Goal: Task Accomplishment & Management: Complete application form

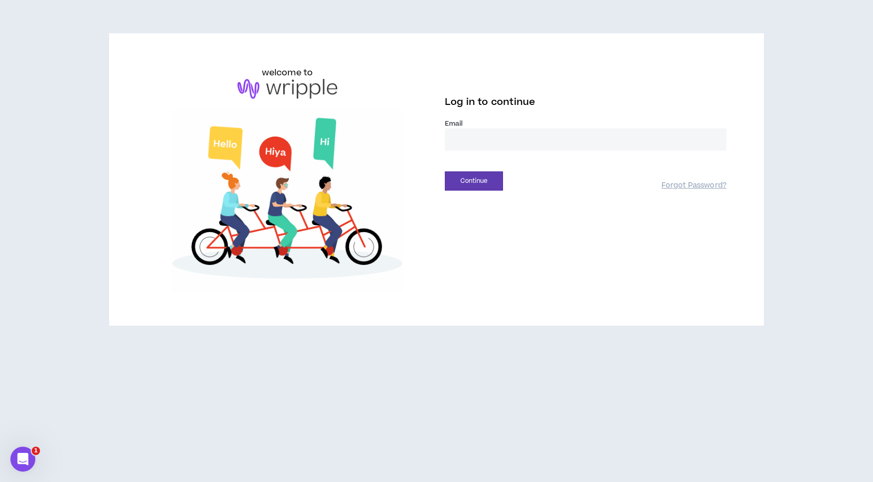
click at [465, 145] on input "email" at bounding box center [586, 139] width 282 height 22
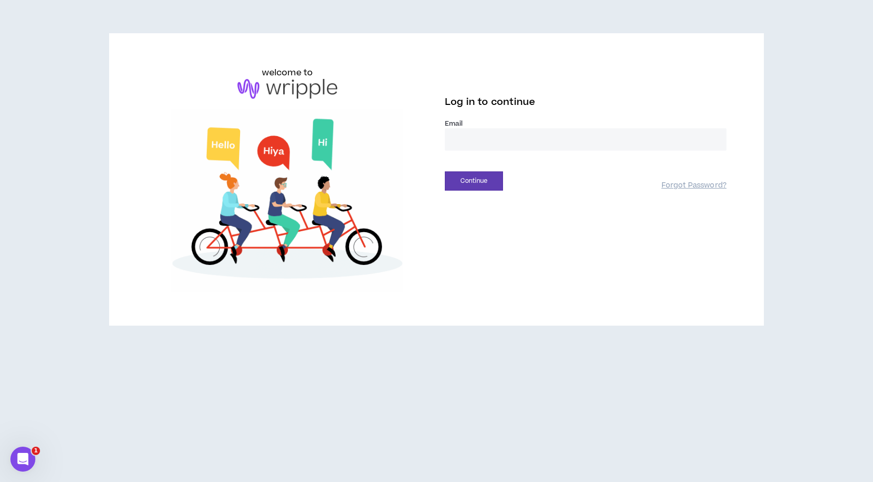
click at [0, 482] on com-1password-button at bounding box center [0, 482] width 0 height 0
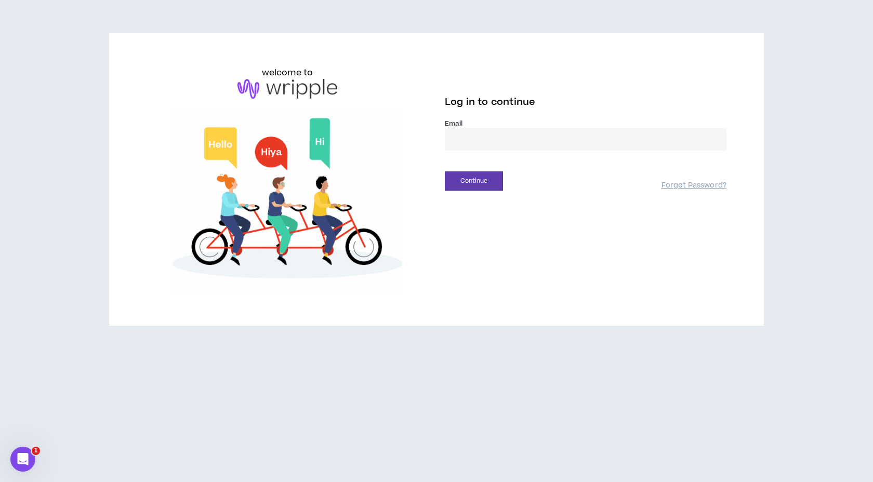
type input "**********"
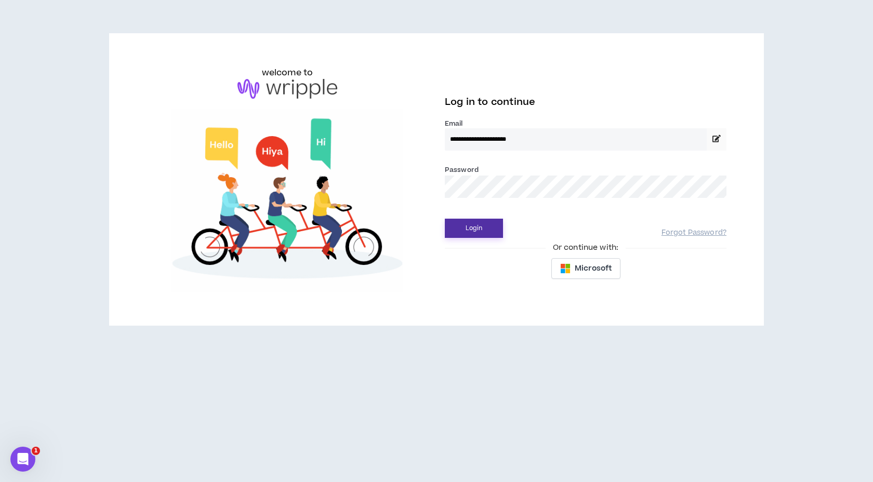
click at [471, 229] on button "Login" at bounding box center [474, 228] width 58 height 19
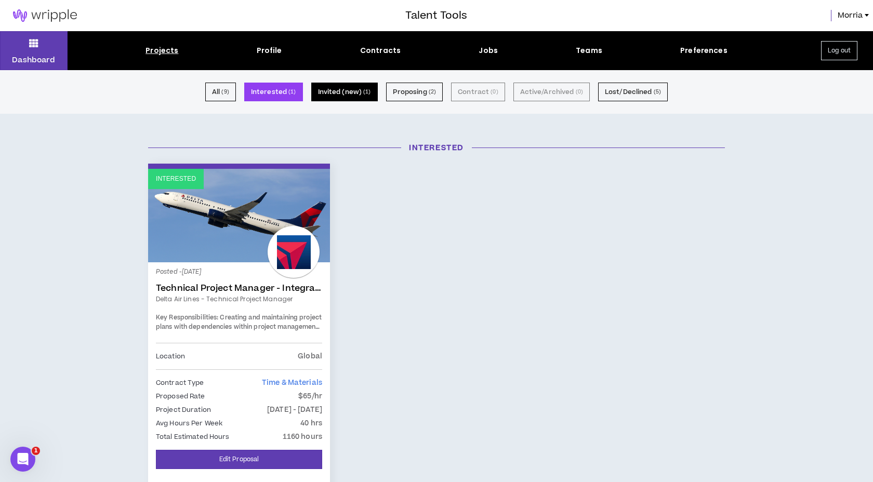
click at [354, 93] on button "Invited (new) ( 1 )" at bounding box center [344, 92] width 67 height 19
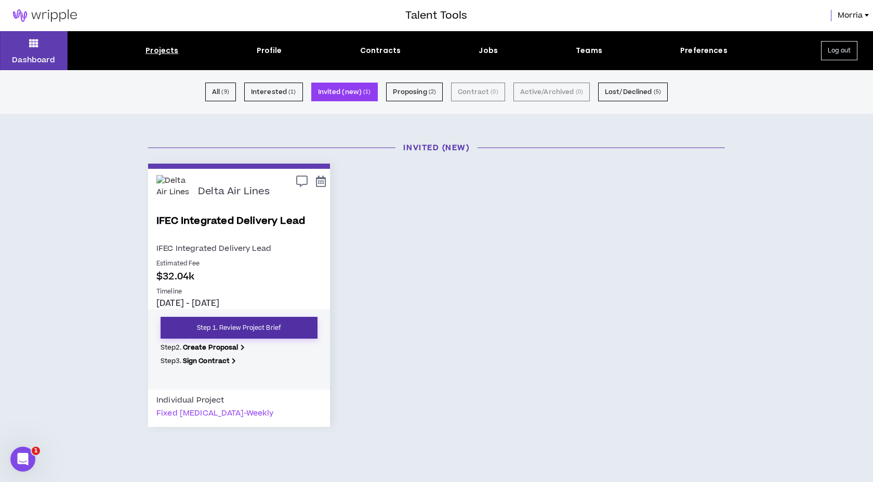
click at [247, 330] on link "Step 1. Review Project Brief" at bounding box center [239, 328] width 157 height 22
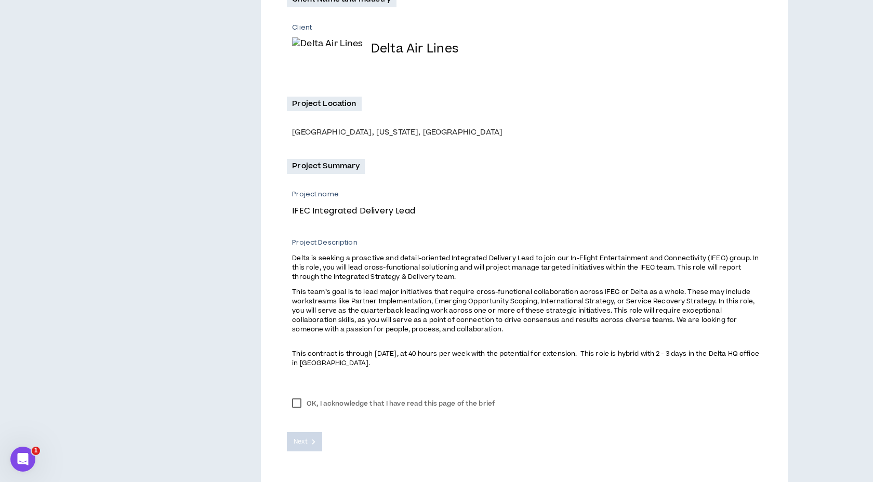
scroll to position [254, 0]
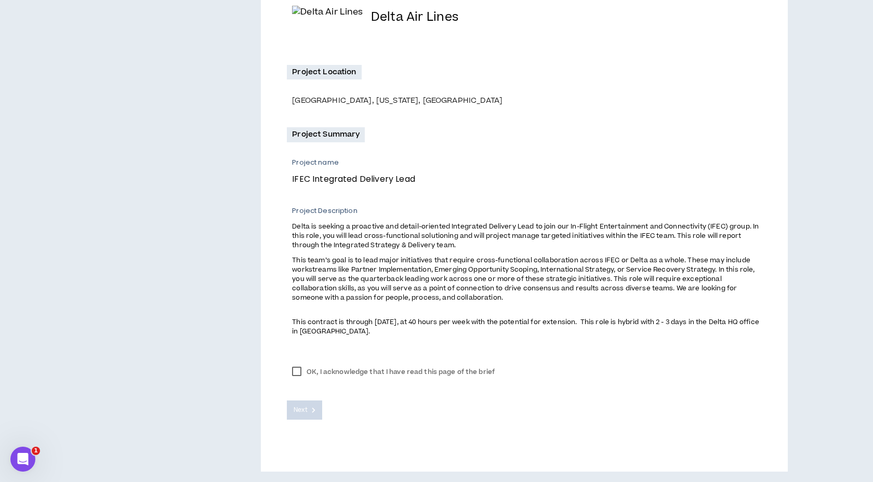
click at [299, 371] on label "OK, I acknowledge that I have read this page of the brief" at bounding box center [393, 372] width 213 height 16
click at [308, 407] on button "Next" at bounding box center [304, 410] width 35 height 19
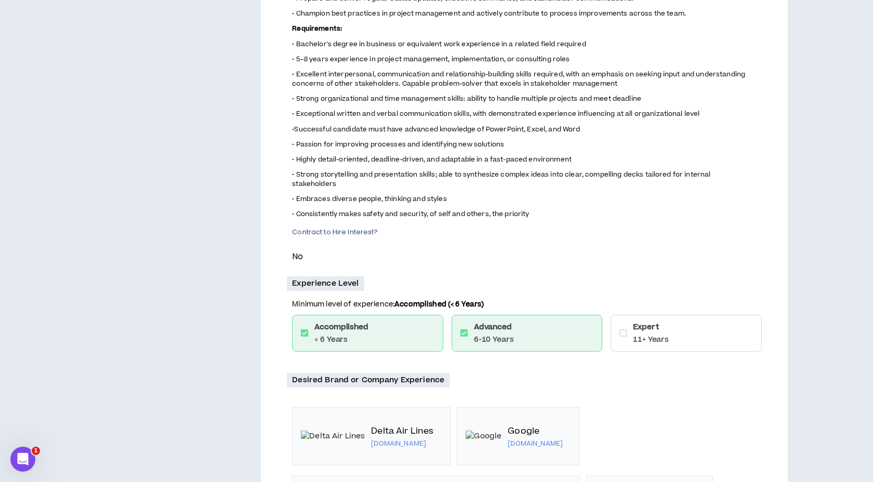
scroll to position [547, 0]
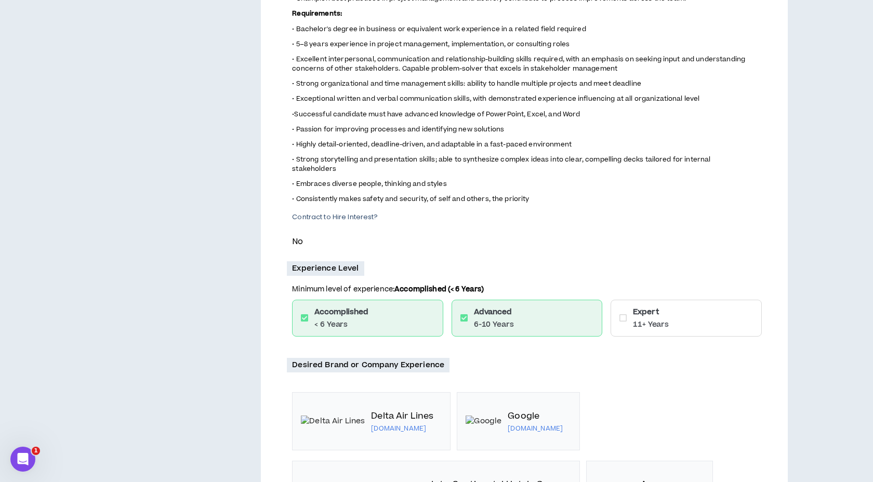
click at [623, 318] on icon at bounding box center [623, 318] width 7 height 8
click at [625, 319] on icon at bounding box center [623, 318] width 7 height 8
click at [623, 315] on icon at bounding box center [623, 318] width 7 height 8
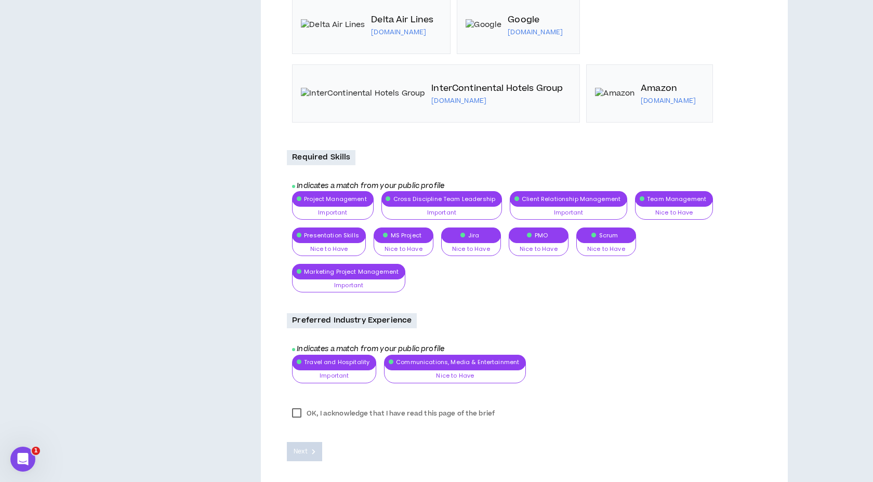
scroll to position [944, 0]
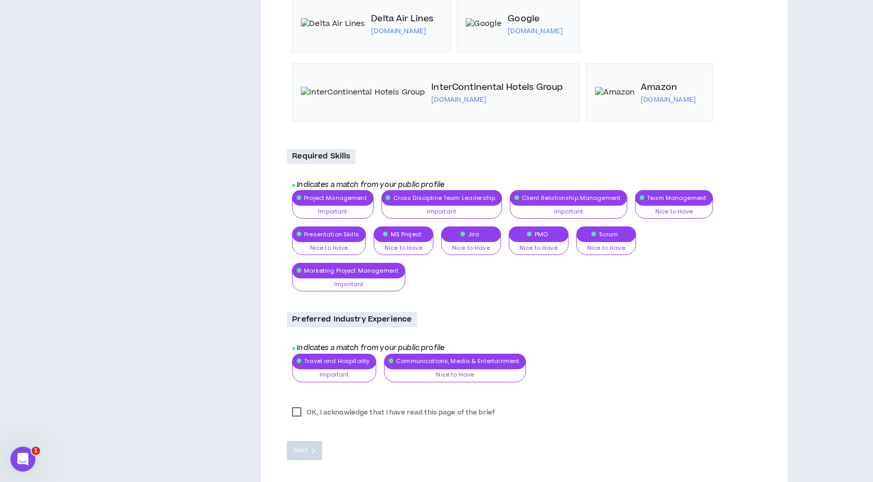
click at [299, 405] on label "OK, I acknowledge that I have read this page of the brief" at bounding box center [393, 413] width 213 height 16
click at [305, 446] on span "Next" at bounding box center [301, 451] width 14 height 10
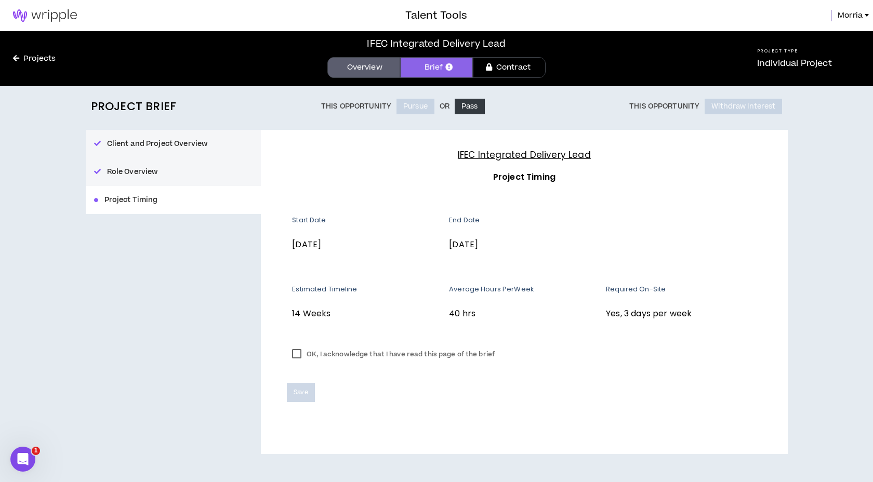
click at [299, 353] on label "OK, I acknowledge that I have read this page of the brief" at bounding box center [393, 355] width 213 height 16
click at [301, 392] on span "Save" at bounding box center [301, 393] width 14 height 10
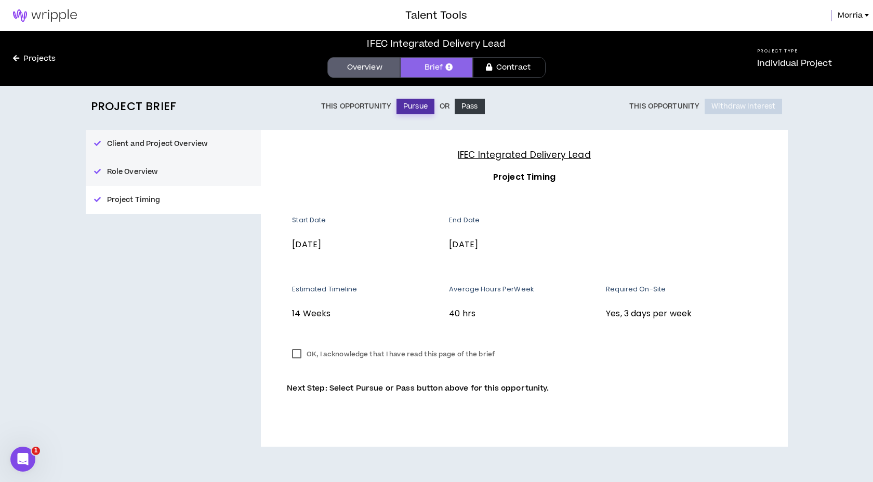
click at [409, 107] on button "Pursue" at bounding box center [416, 107] width 38 height 16
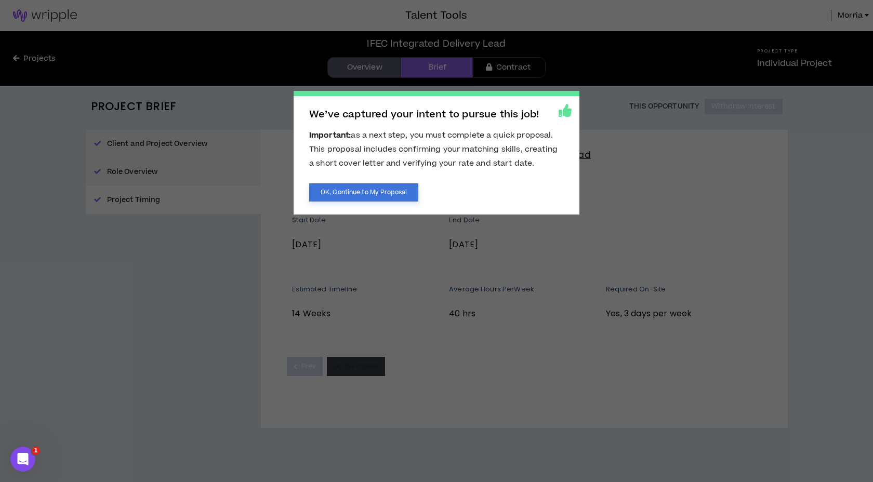
click at [364, 194] on button "OK, Continue to My Proposal" at bounding box center [363, 192] width 109 height 18
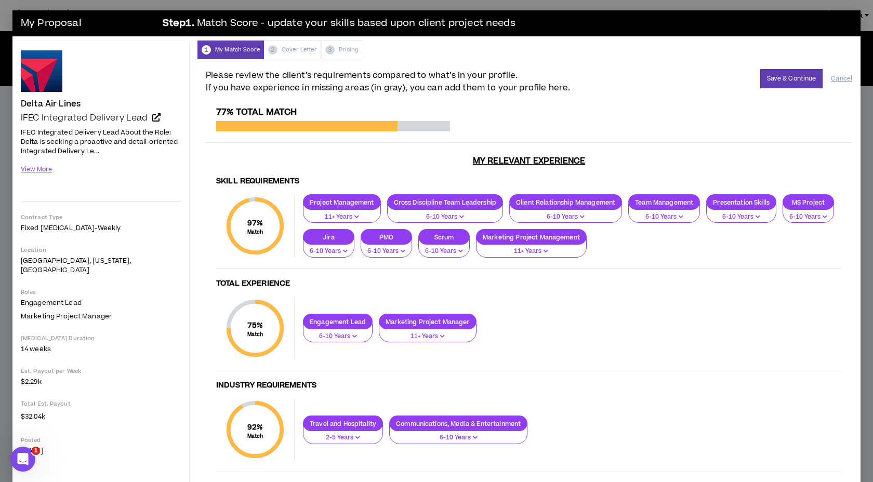
click at [346, 332] on p "6-10 Years" at bounding box center [338, 336] width 56 height 9
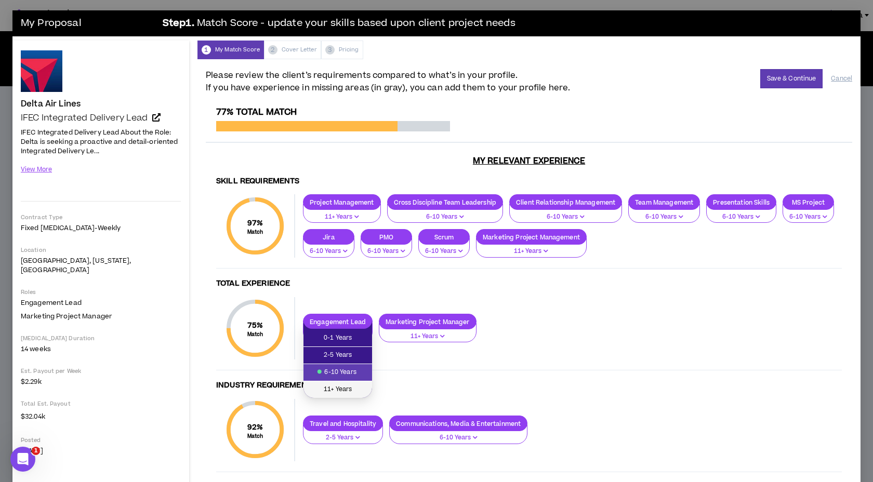
click at [335, 392] on span "11+ Years" at bounding box center [338, 389] width 56 height 11
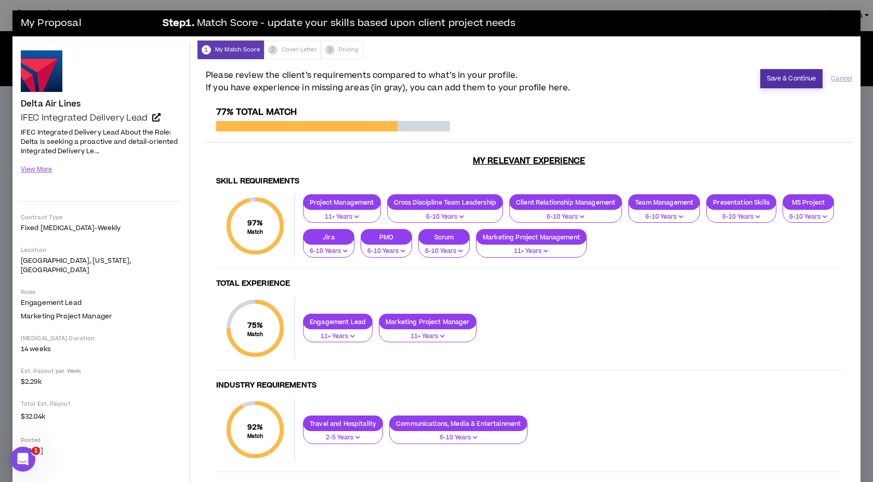
click at [801, 81] on button "Save & Continue" at bounding box center [791, 78] width 63 height 19
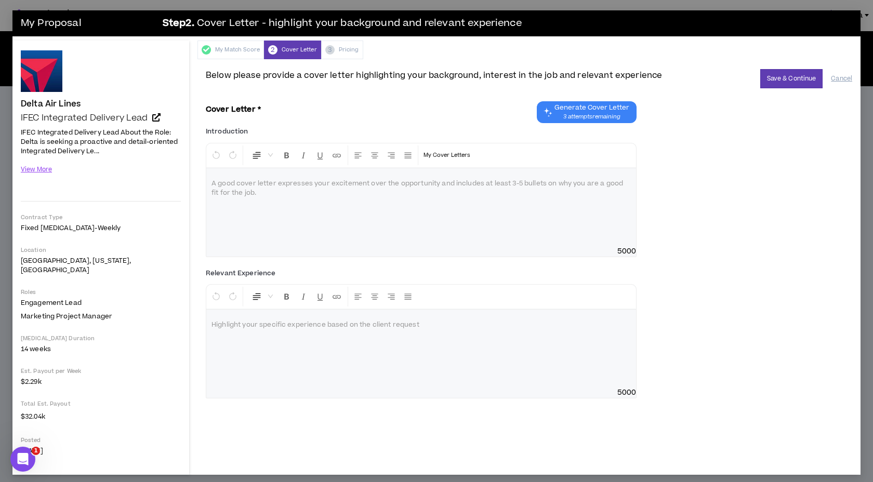
click at [598, 107] on span "Generate Cover Letter" at bounding box center [592, 107] width 75 height 8
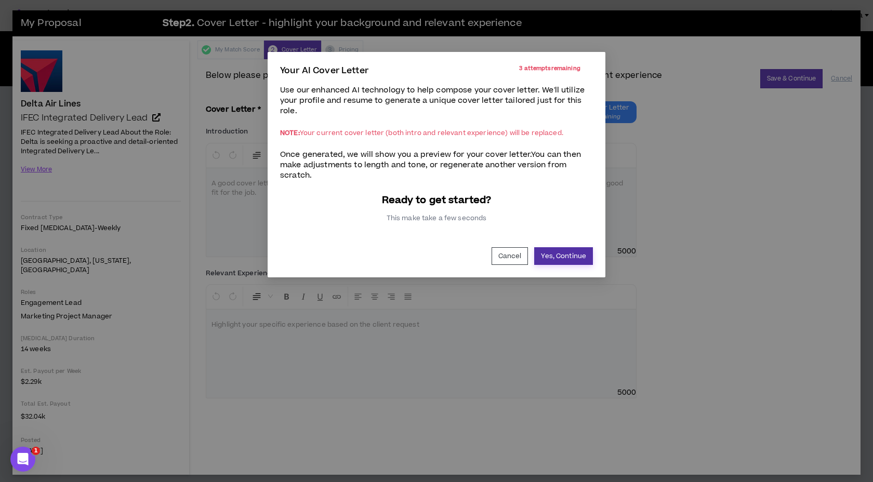
click at [560, 252] on button "Yes, Continue" at bounding box center [563, 256] width 59 height 18
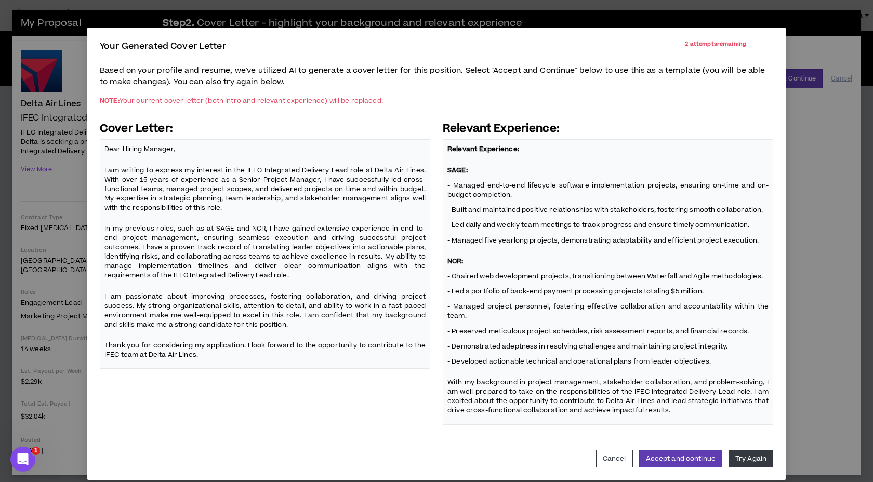
scroll to position [35, 0]
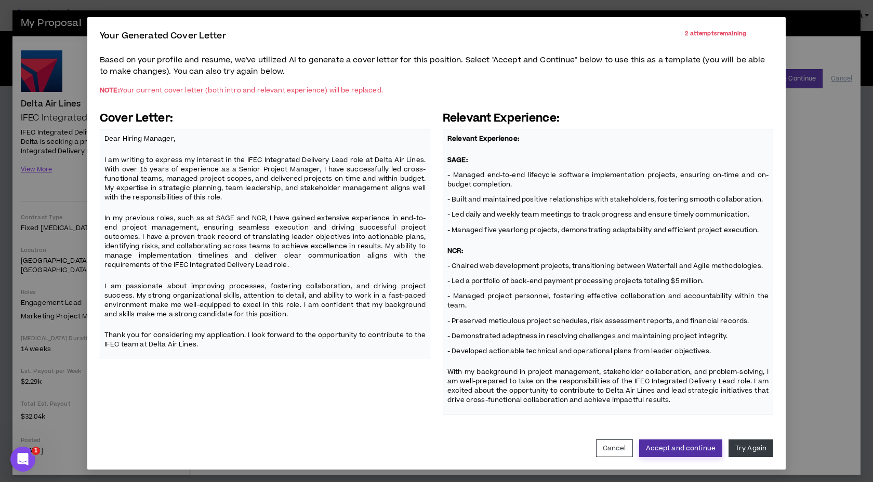
click at [679, 450] on button "Accept and continue" at bounding box center [680, 449] width 83 height 18
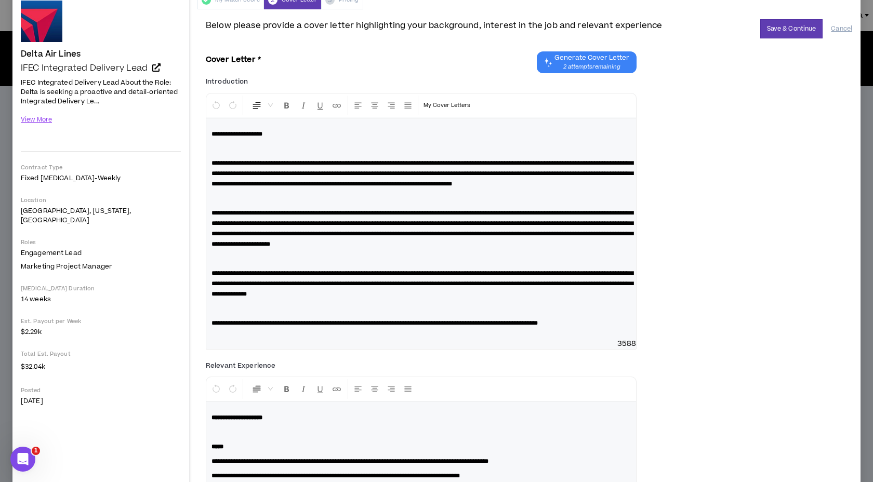
scroll to position [0, 0]
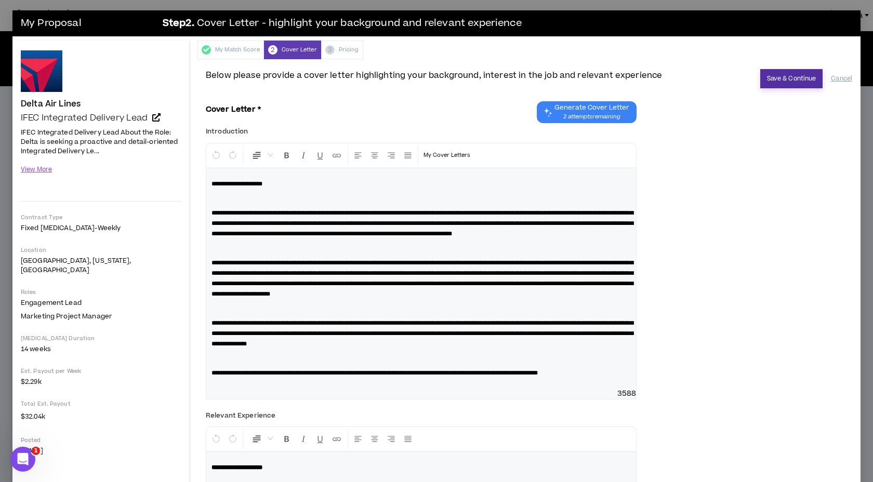
click at [782, 78] on button "Save & Continue" at bounding box center [791, 78] width 63 height 19
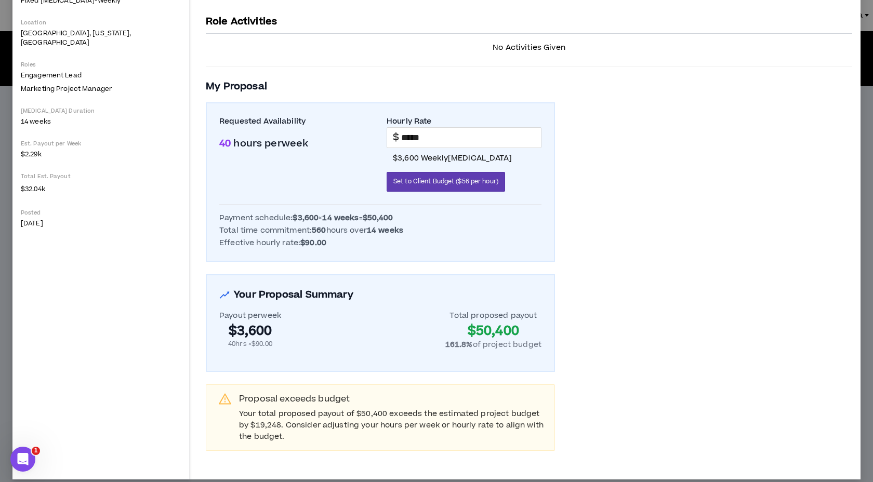
scroll to position [238, 0]
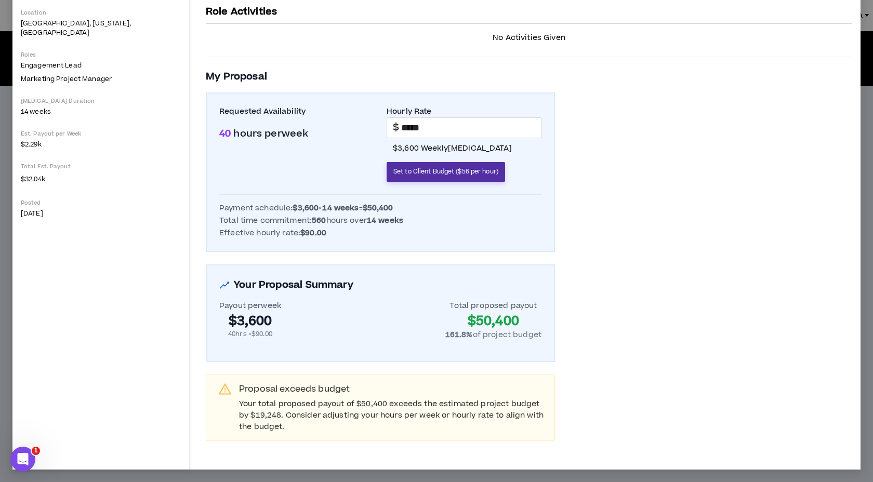
click at [440, 177] on button "Set to Client Budget ($56 per hour)" at bounding box center [446, 172] width 119 height 20
type input "*****"
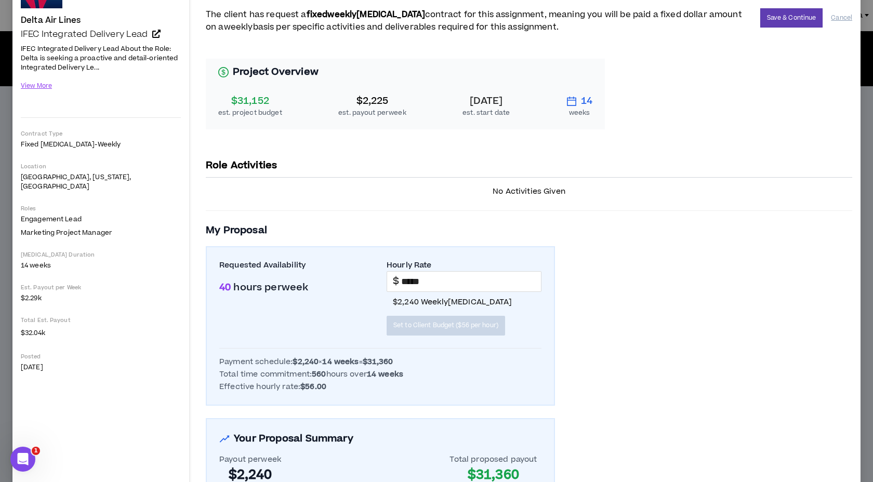
scroll to position [0, 0]
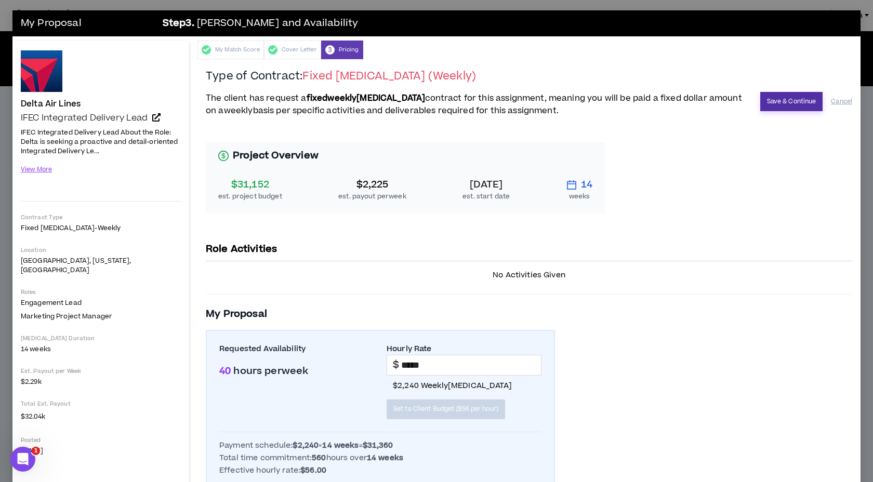
click at [790, 99] on button "Save & Continue" at bounding box center [791, 101] width 63 height 19
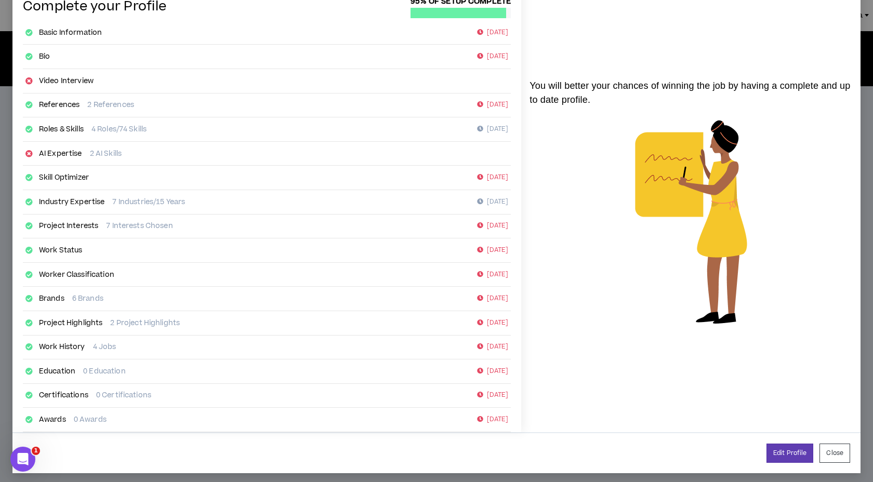
scroll to position [64, 0]
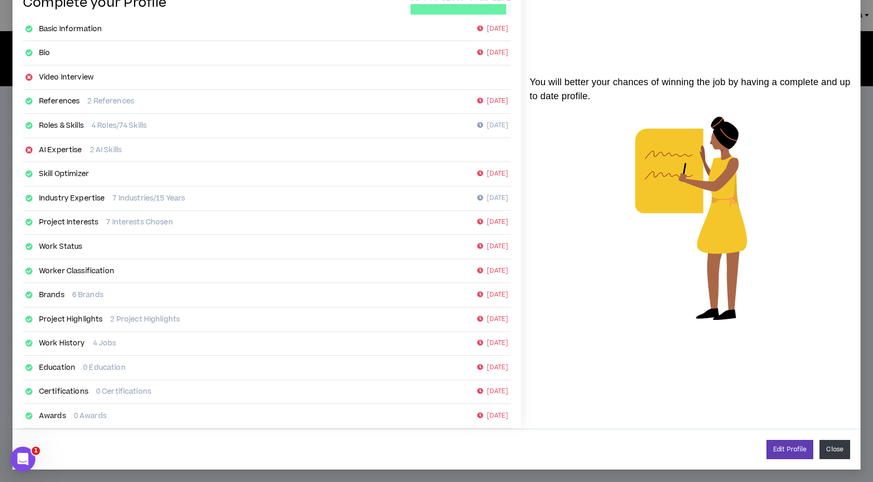
click at [844, 452] on button "Close" at bounding box center [835, 449] width 31 height 19
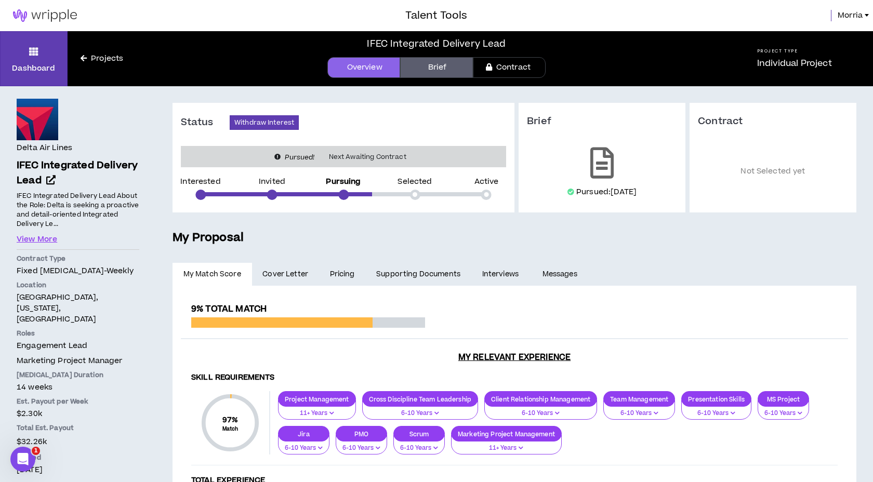
scroll to position [54, 0]
click at [101, 62] on link "Projects" at bounding box center [102, 58] width 69 height 11
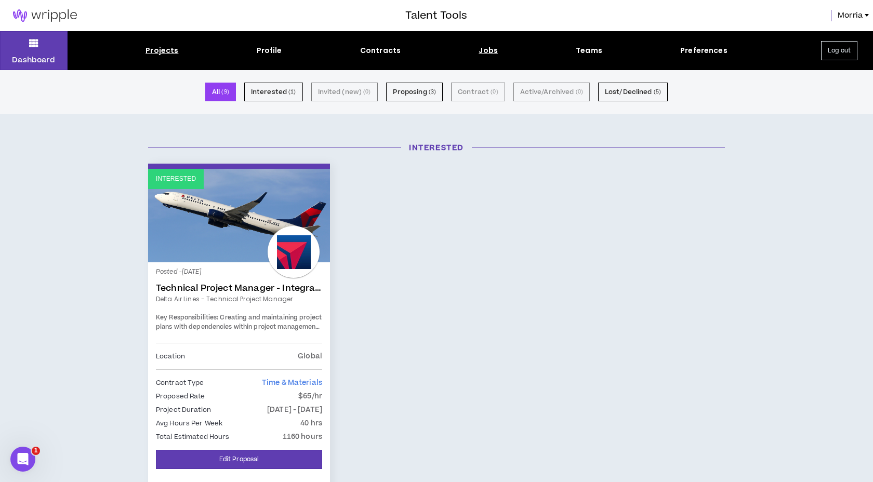
click at [488, 54] on div "Jobs" at bounding box center [488, 50] width 19 height 11
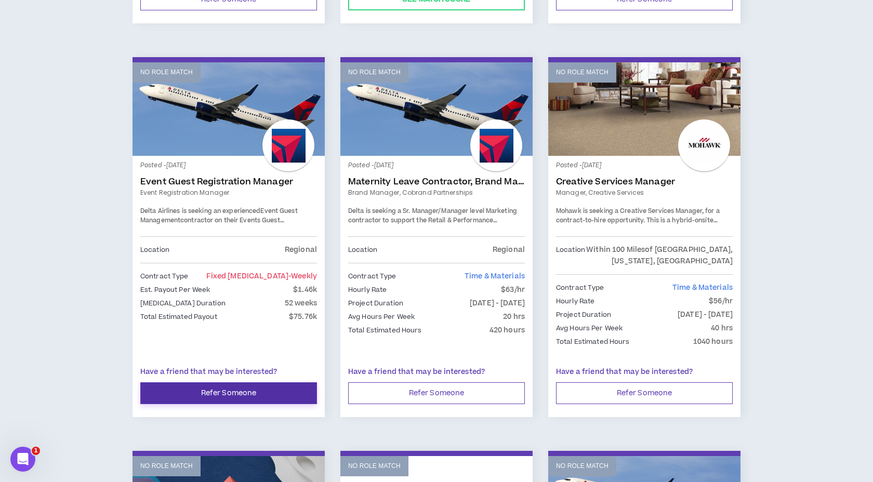
scroll to position [505, 0]
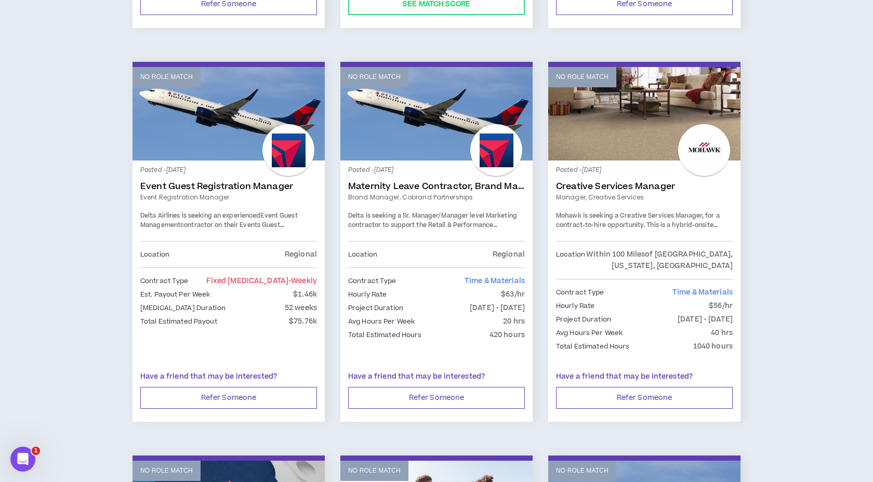
click at [208, 134] on link "No Role Match" at bounding box center [229, 114] width 192 height 94
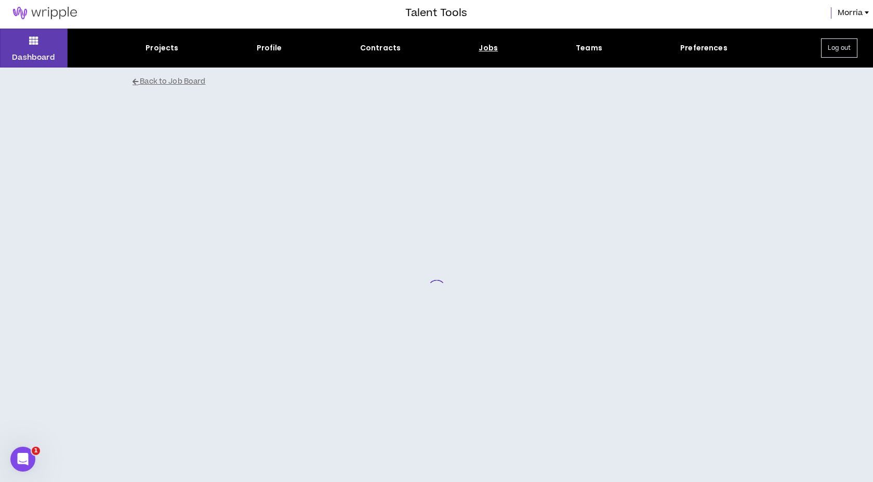
click at [208, 134] on div at bounding box center [437, 289] width 624 height 386
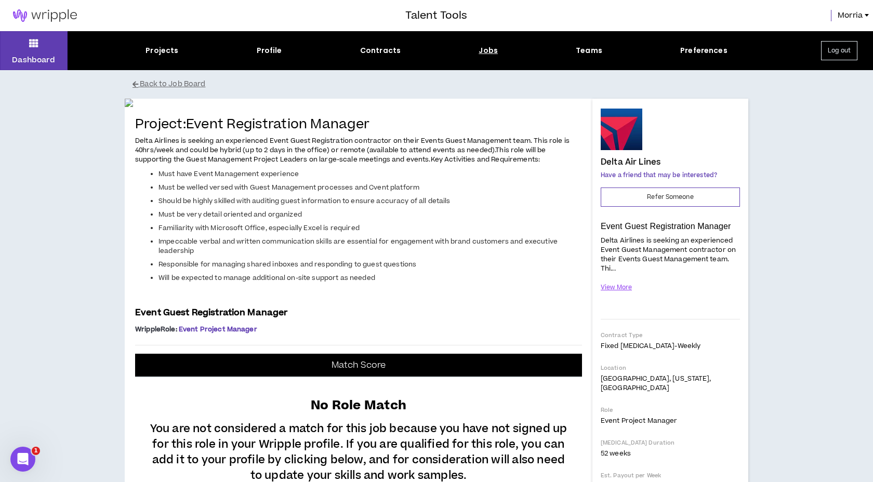
click at [161, 56] on div "Dashboard Projects Profile Contracts Jobs Teams Preferences Log out" at bounding box center [436, 50] width 873 height 39
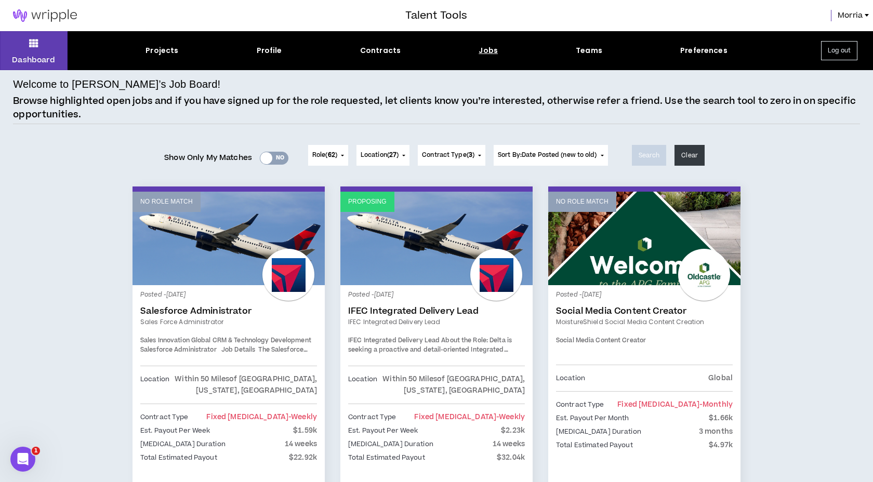
click at [458, 157] on span "Contract Type ( 3 )" at bounding box center [448, 155] width 52 height 9
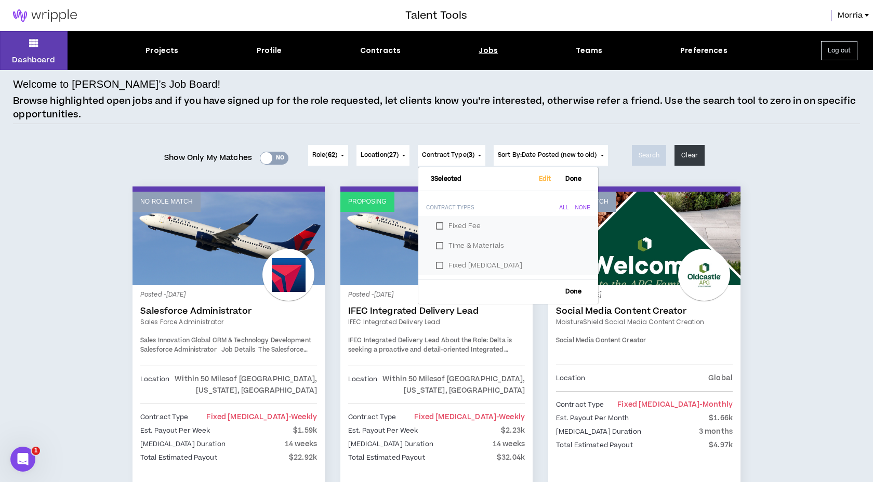
click at [380, 155] on span "Location ( 27 )" at bounding box center [380, 155] width 38 height 9
